Goal: Transaction & Acquisition: Purchase product/service

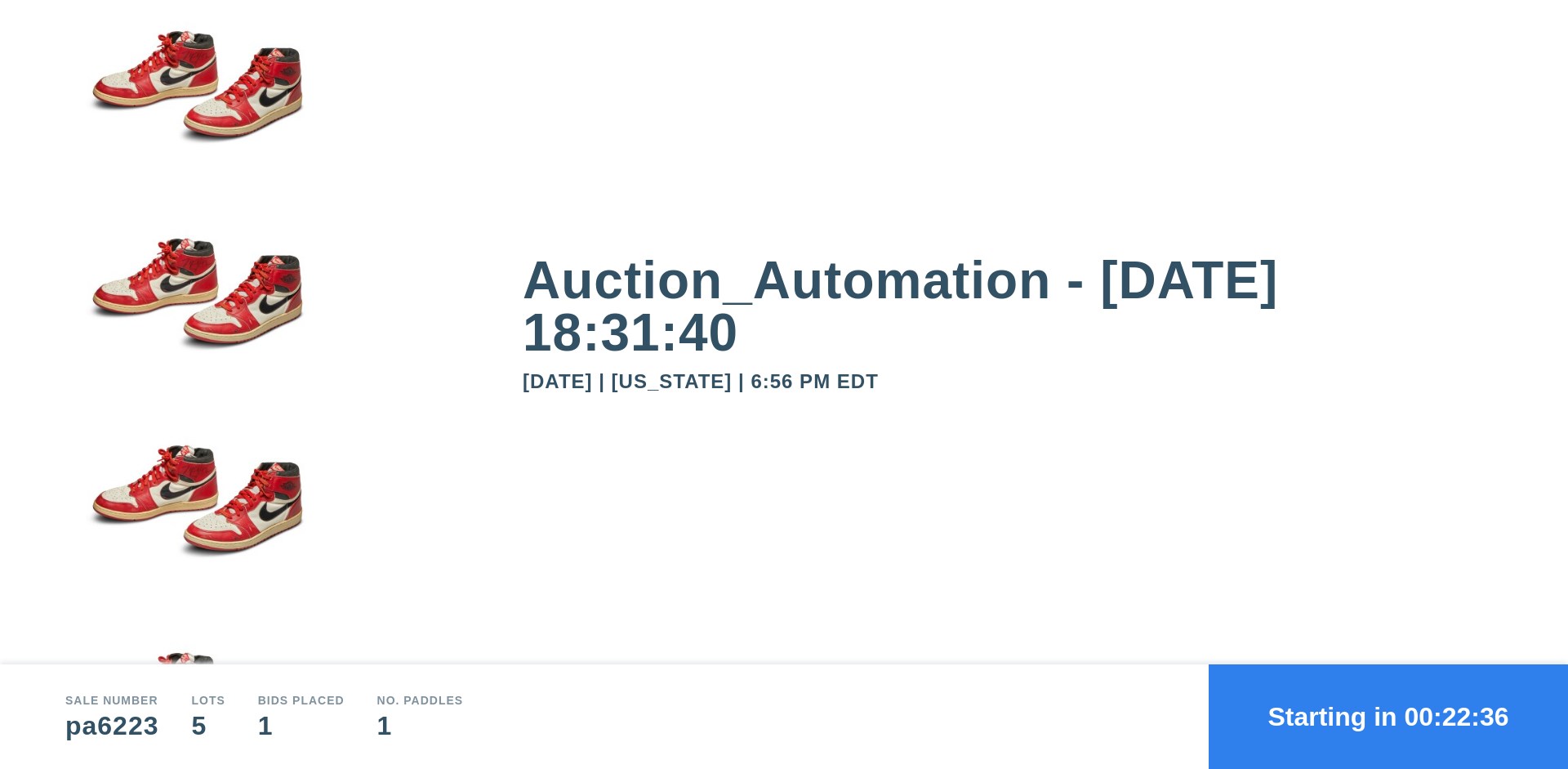
click at [1388, 717] on button "Starting in 00:22:36" at bounding box center [1388, 717] width 359 height 105
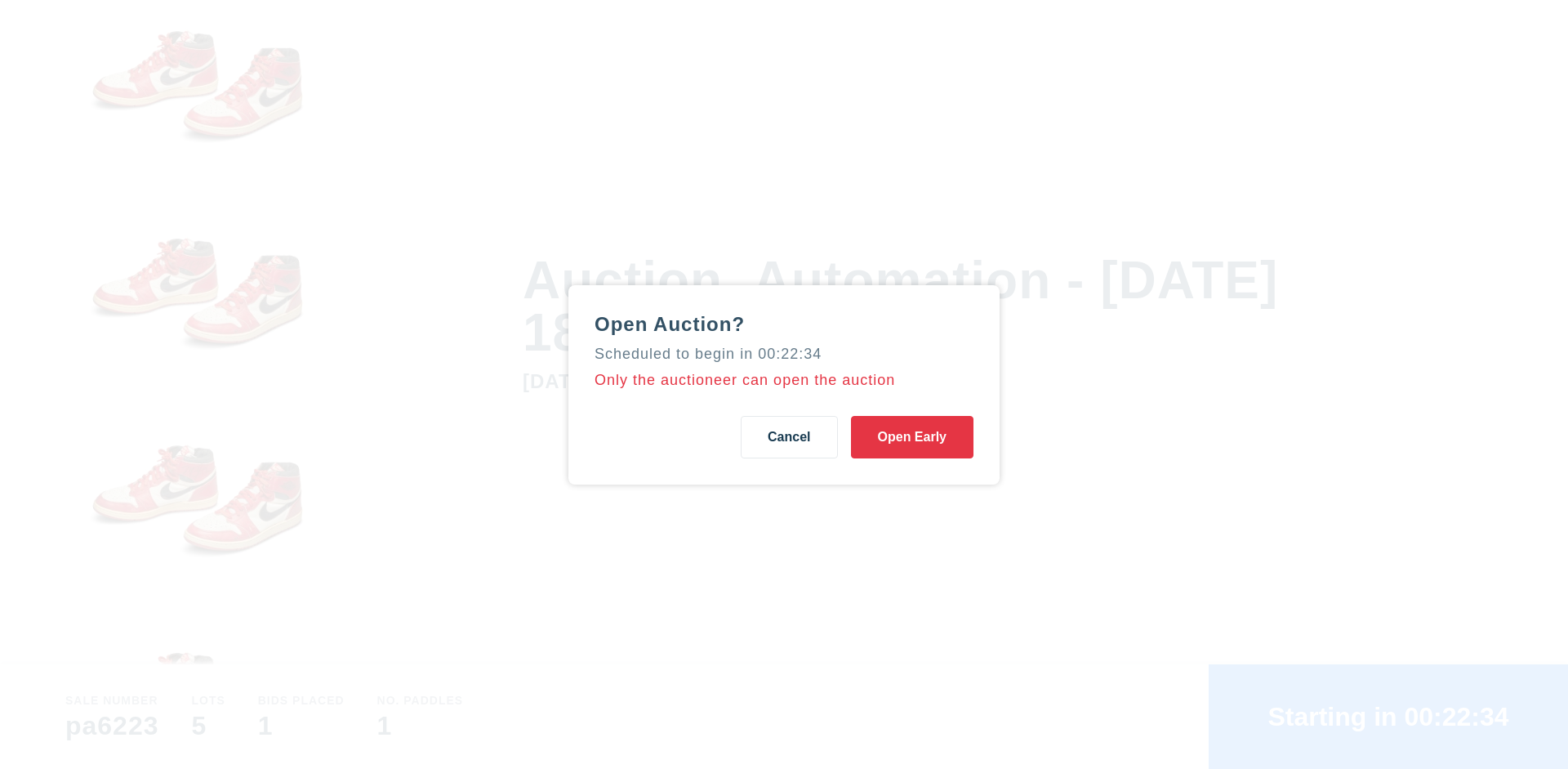
click at [913, 436] on button "Open Early" at bounding box center [912, 437] width 122 height 42
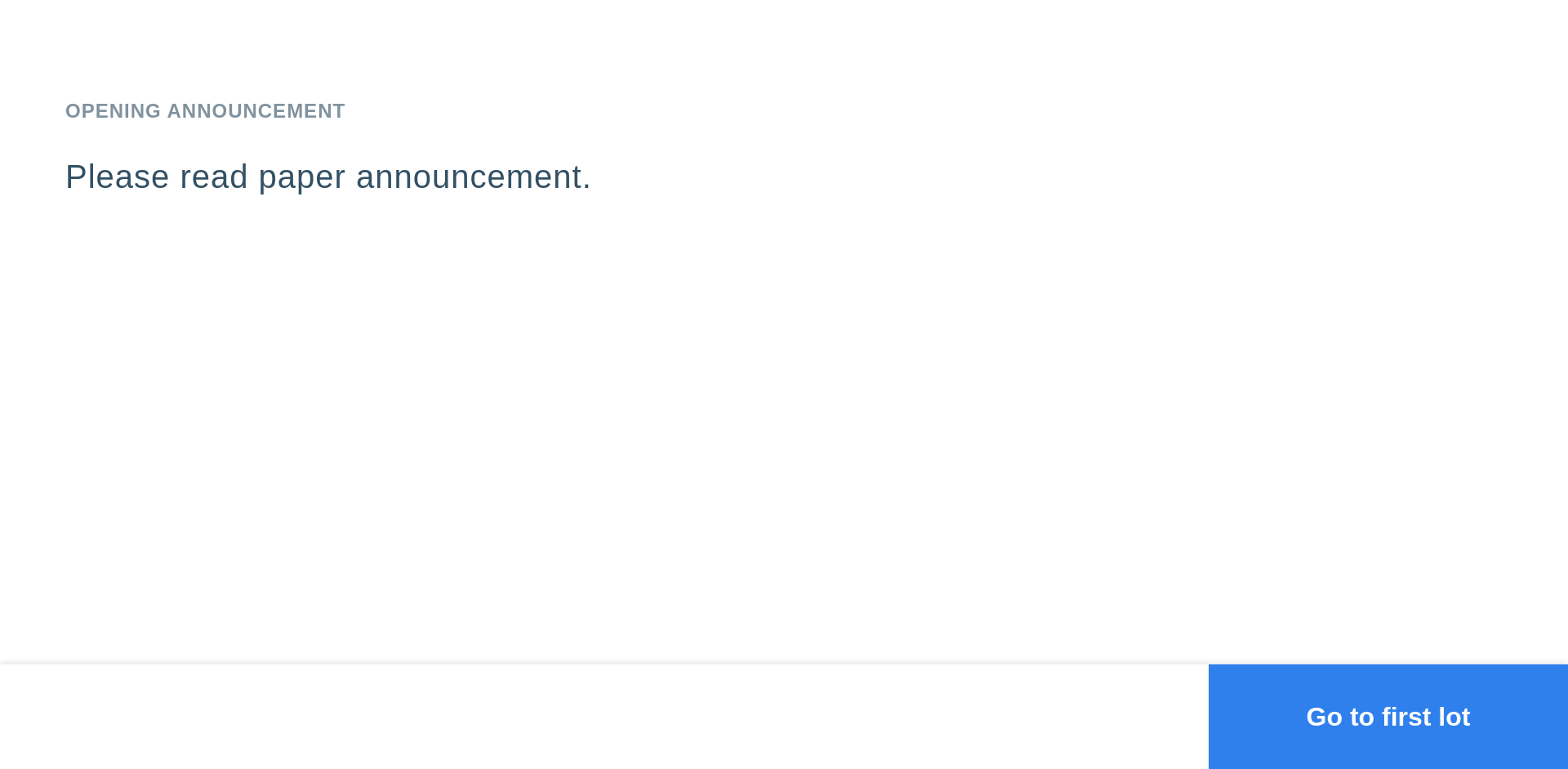
click at [1388, 717] on button "Go to first lot" at bounding box center [1388, 717] width 359 height 105
